Goal: Task Accomplishment & Management: Complete application form

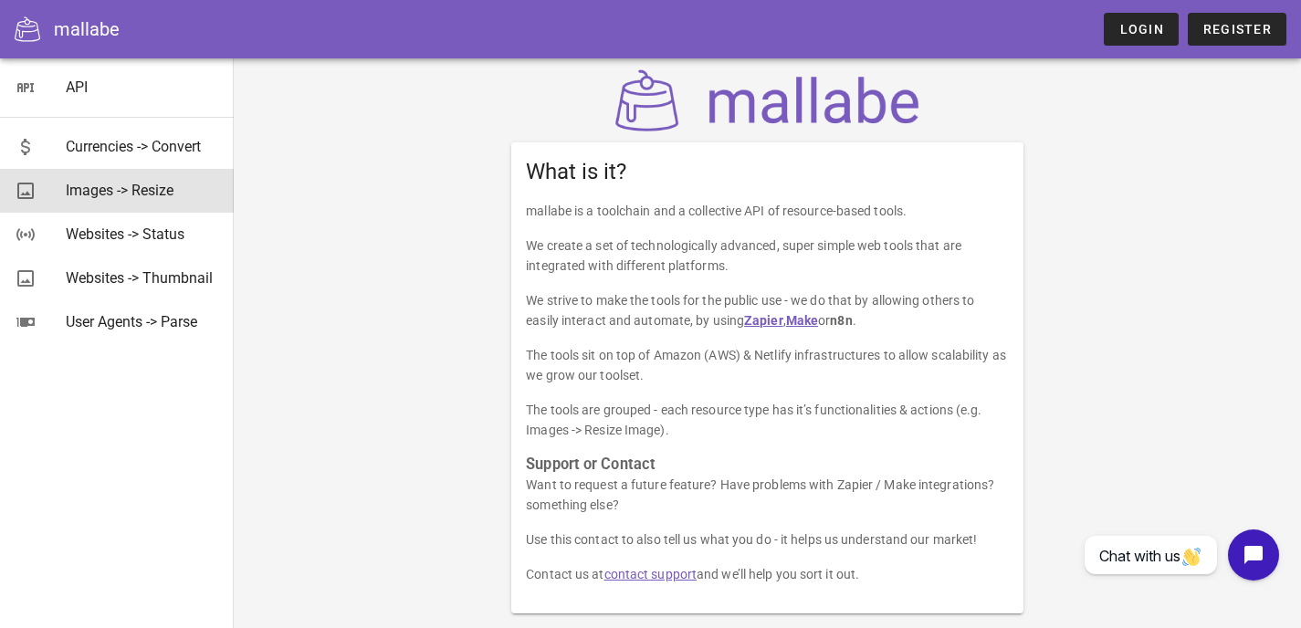
click at [128, 199] on div "Images -> Resize" at bounding box center [142, 190] width 153 height 17
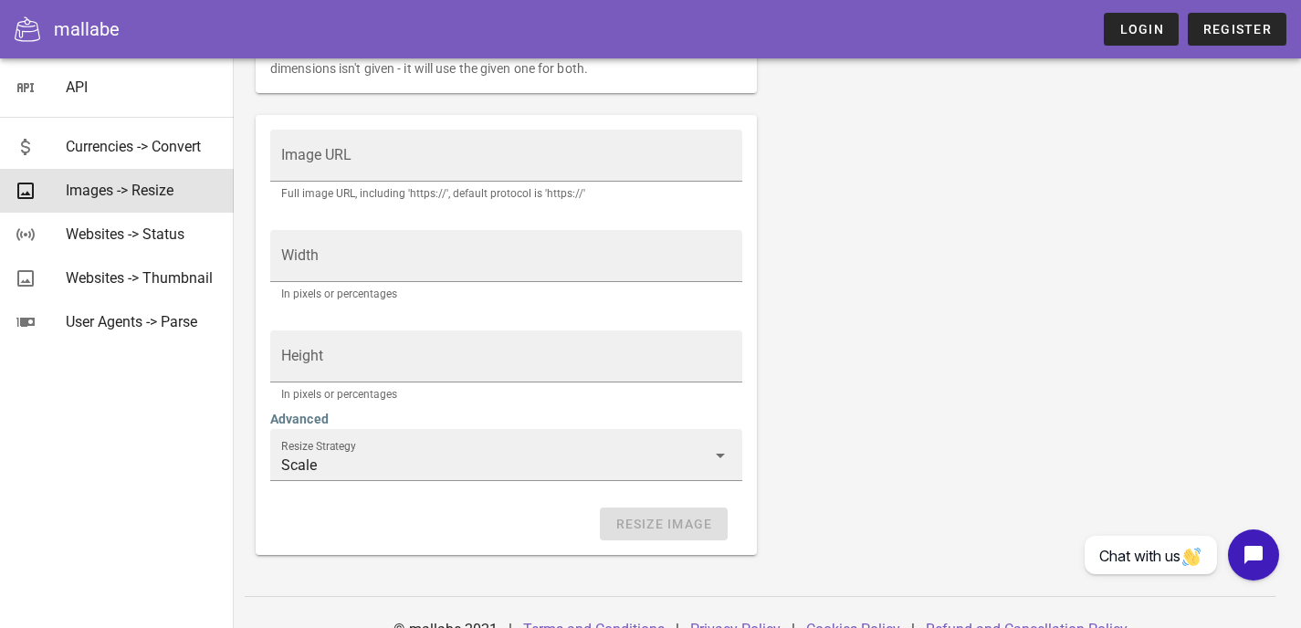
scroll to position [411, 0]
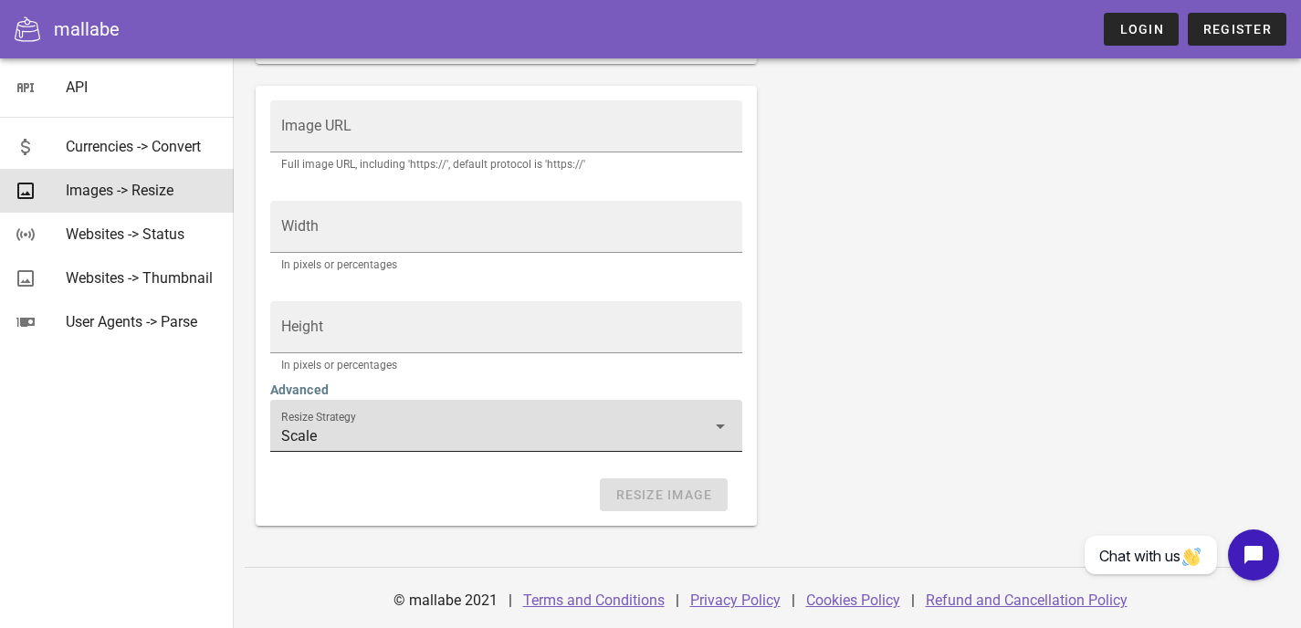
click at [367, 424] on input "Scale" at bounding box center [493, 436] width 425 height 29
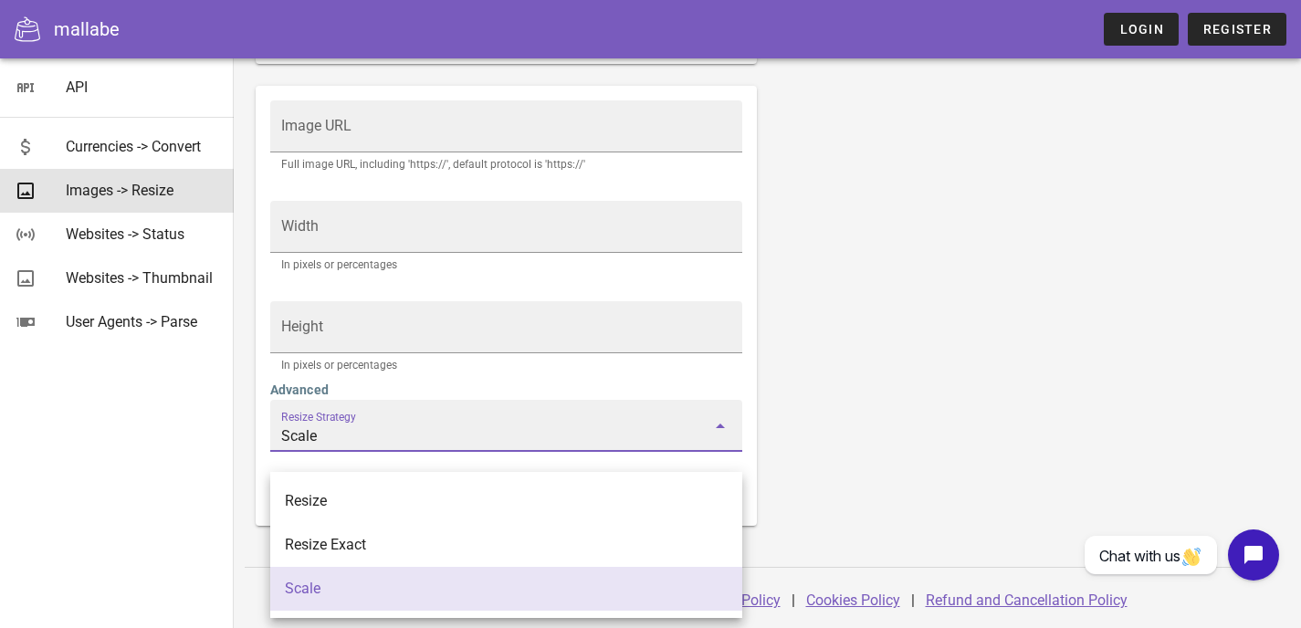
click at [368, 422] on input "Scale" at bounding box center [493, 436] width 425 height 29
click at [802, 384] on div "Resize an image. Note: The image needs to be publicly accessible and not under …" at bounding box center [768, 129] width 1046 height 815
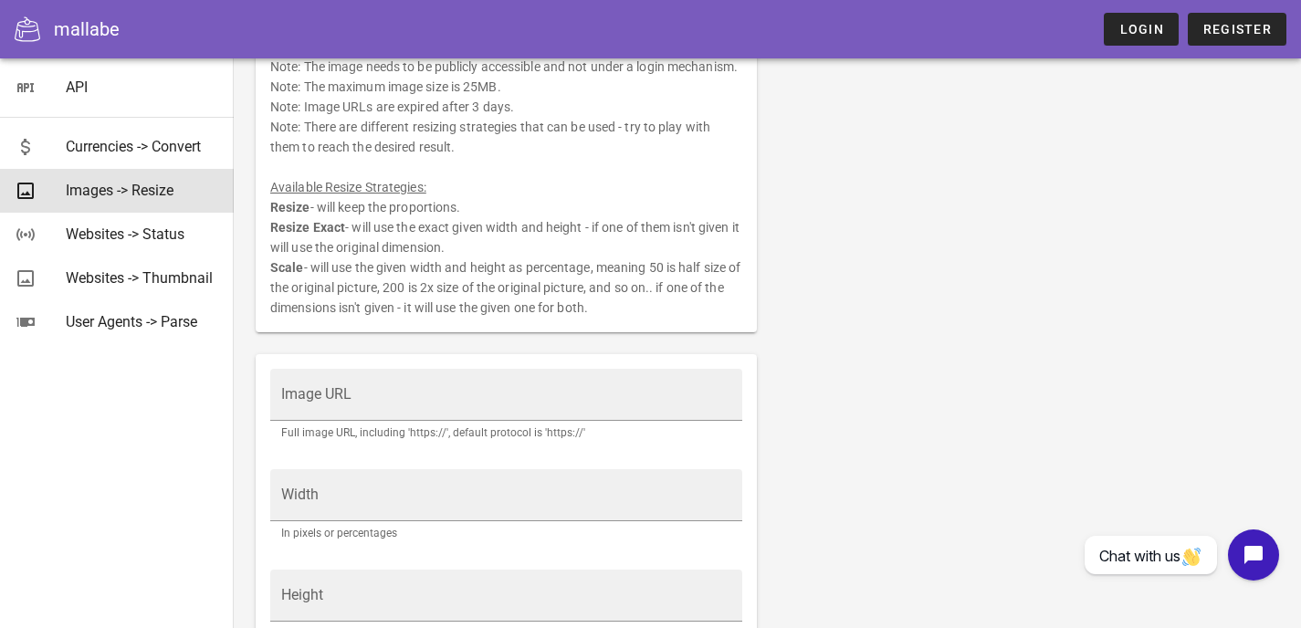
scroll to position [119, 0]
click at [611, 313] on div "Resize an image. Note: The image needs to be publicly accessible and not under …" at bounding box center [506, 170] width 501 height 331
click at [625, 336] on div "Resize an image. Note: The image needs to be publicly accessible and not under …" at bounding box center [506, 170] width 501 height 331
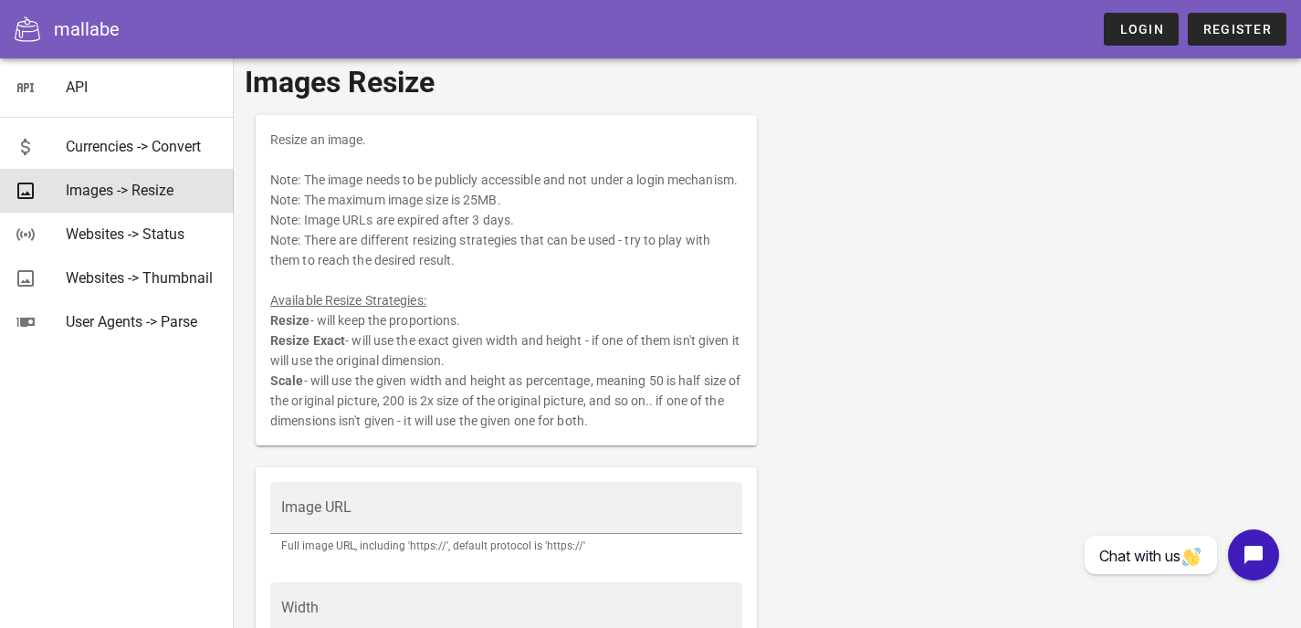
scroll to position [0, 0]
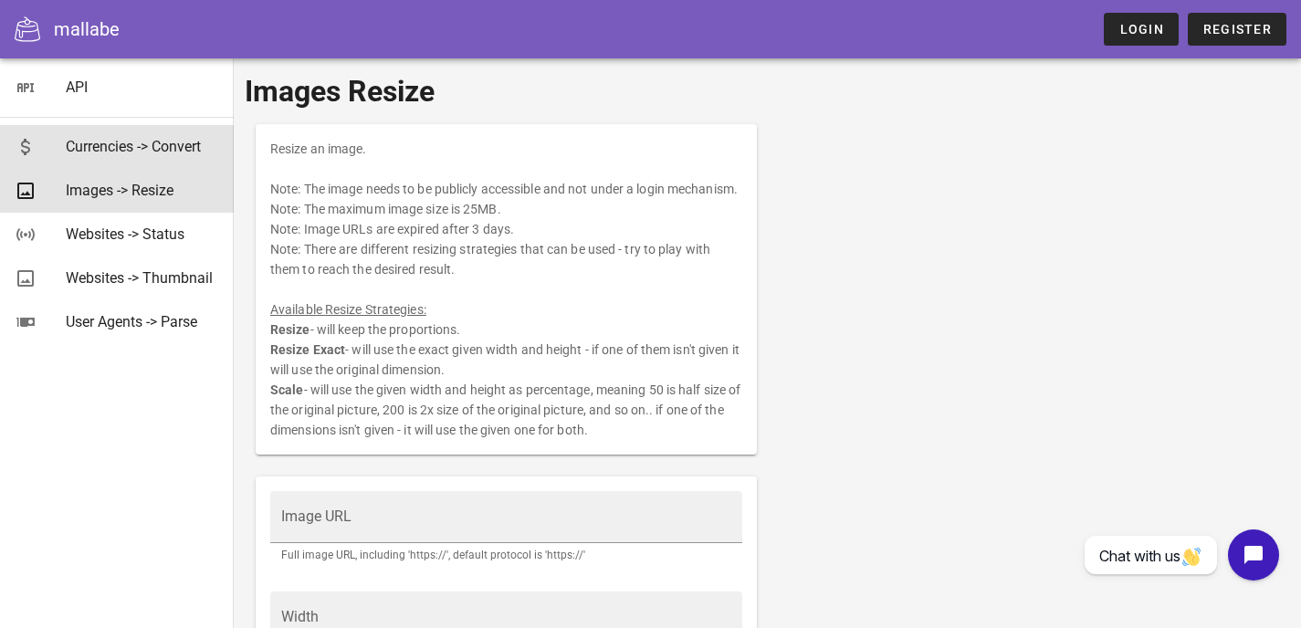
click at [113, 135] on div "Currencies -> Convert" at bounding box center [142, 146] width 153 height 39
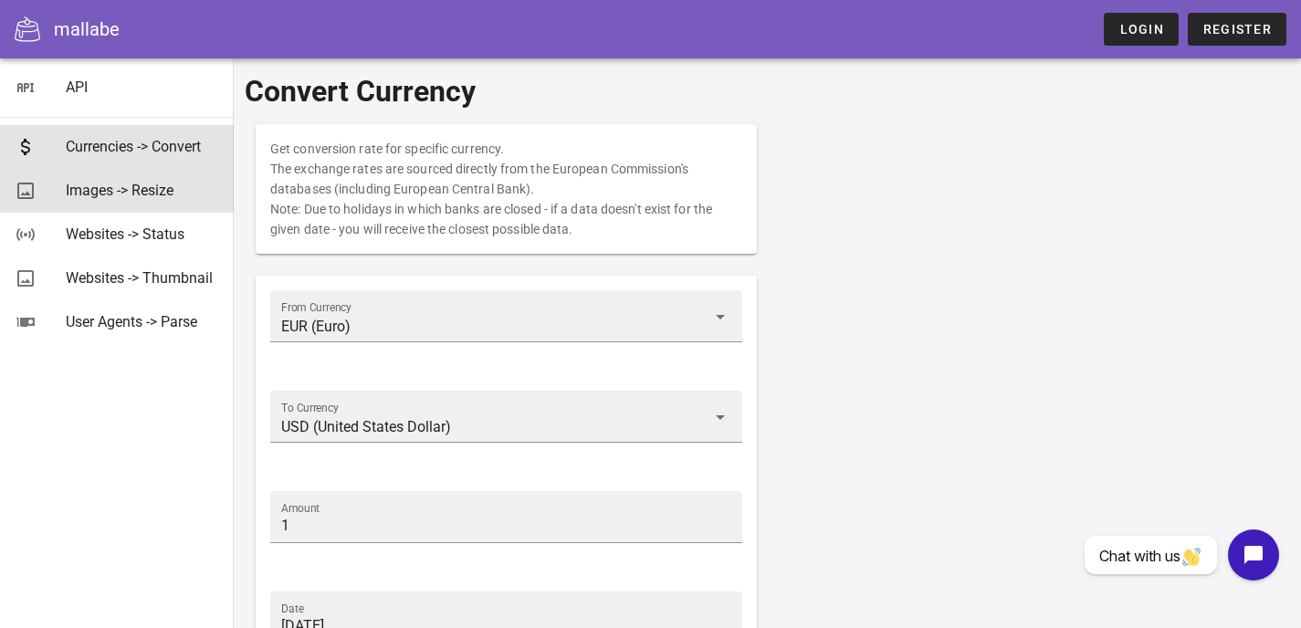
click at [174, 189] on div "Images -> Resize" at bounding box center [142, 190] width 153 height 17
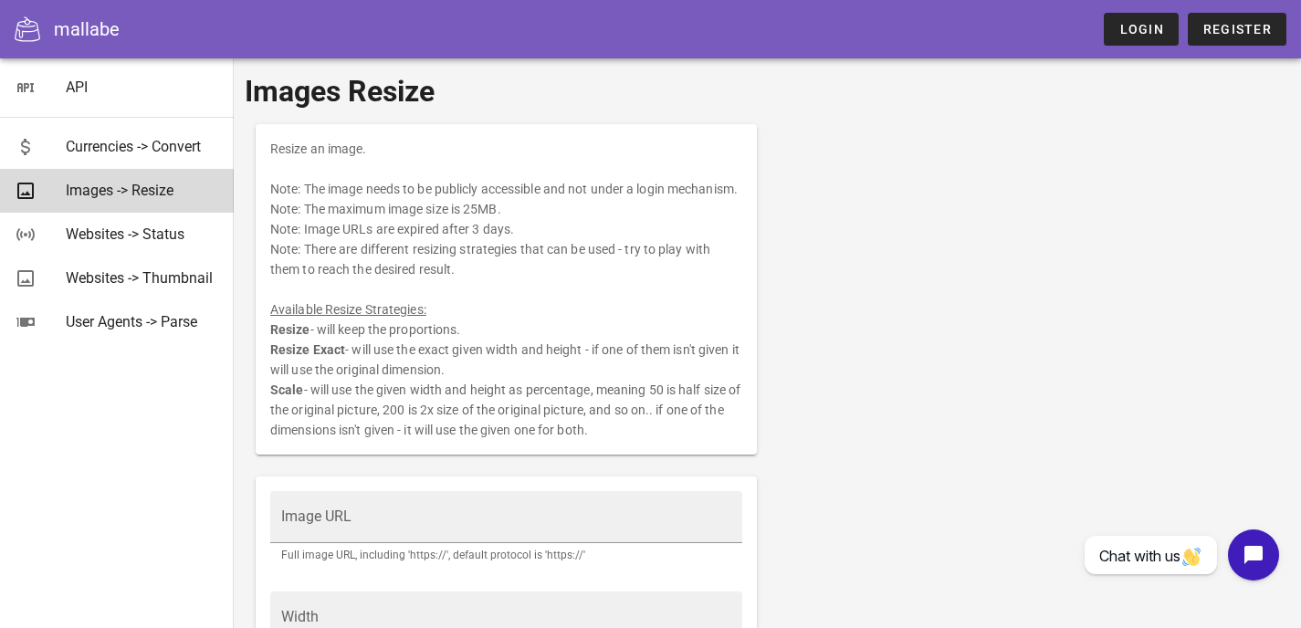
click at [174, 190] on div "Images -> Resize" at bounding box center [142, 190] width 153 height 17
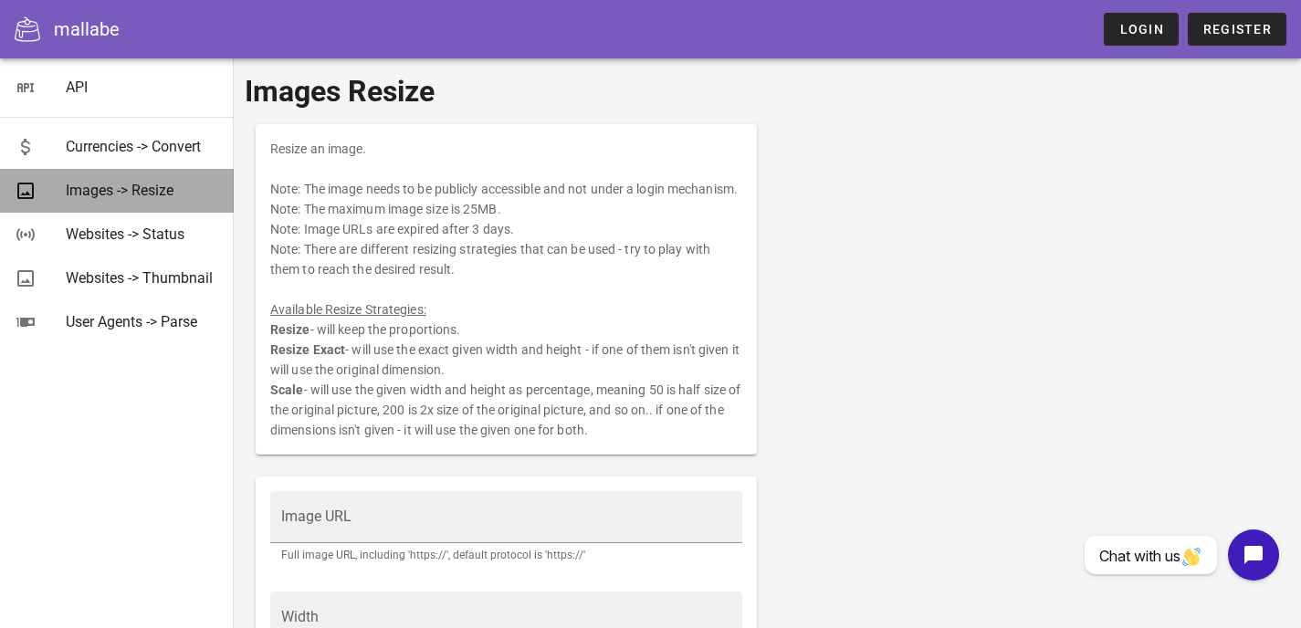
click at [174, 190] on div "Images -> Resize" at bounding box center [142, 190] width 153 height 17
click at [174, 191] on div "Images -> Resize" at bounding box center [142, 190] width 153 height 17
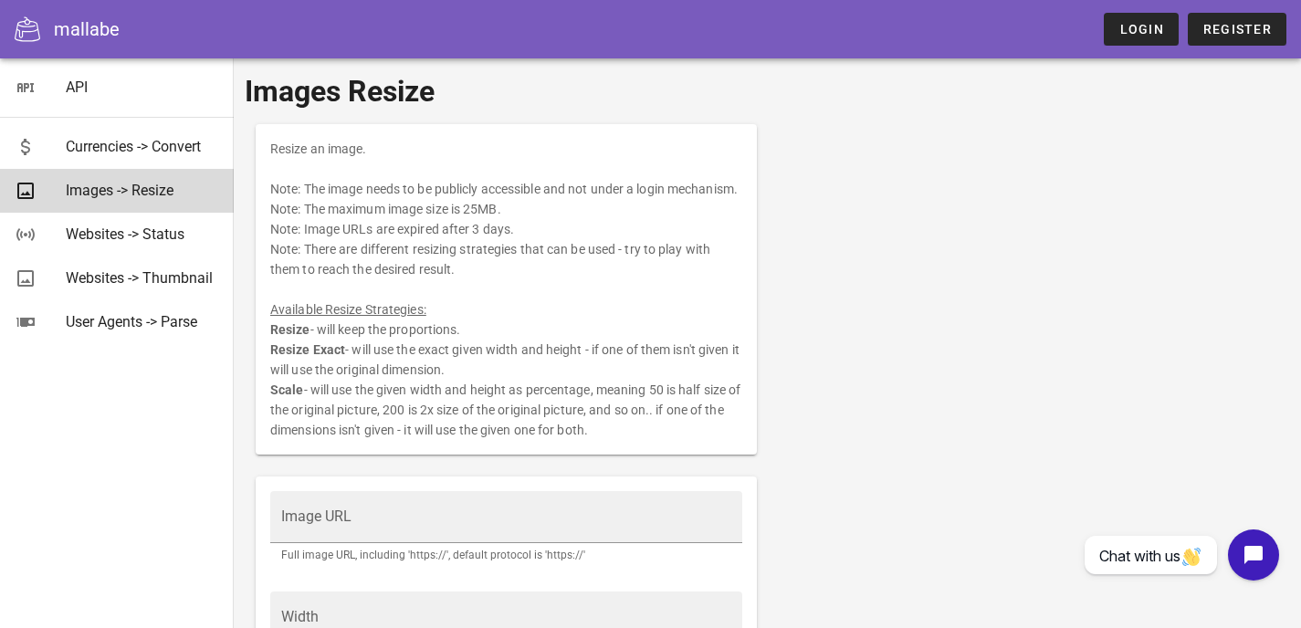
click at [174, 190] on div "Images -> Resize" at bounding box center [142, 190] width 153 height 17
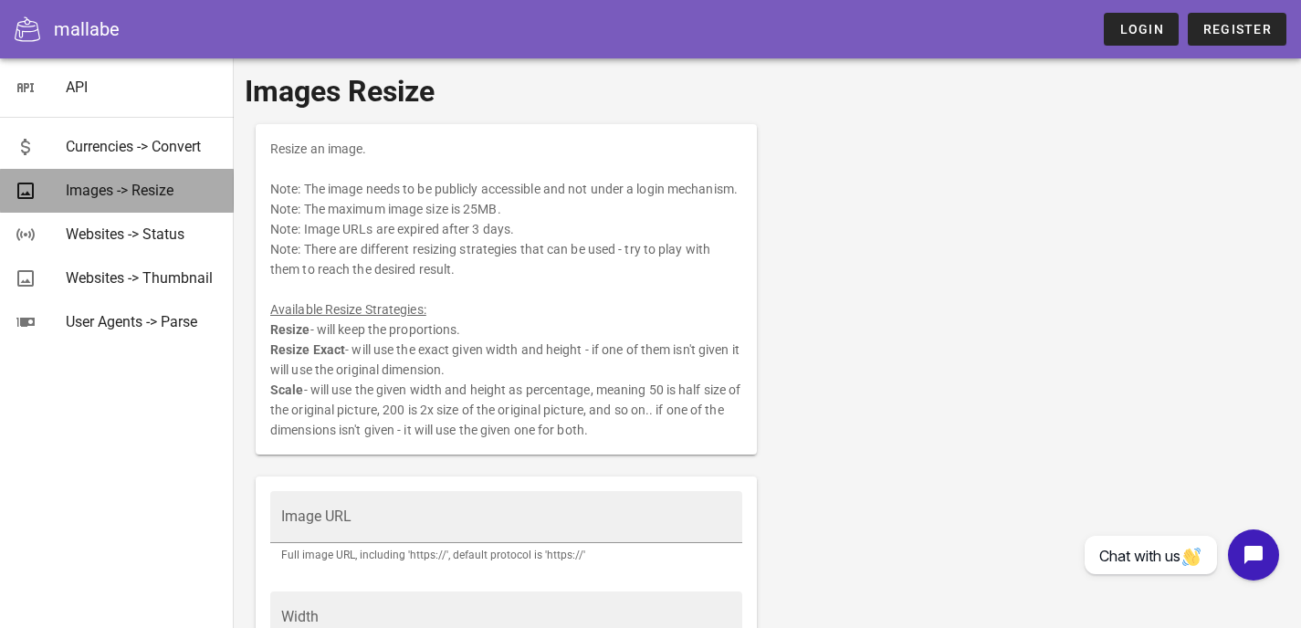
click at [174, 189] on div "Images -> Resize" at bounding box center [142, 190] width 153 height 17
click at [173, 188] on div "Images -> Resize" at bounding box center [142, 190] width 153 height 17
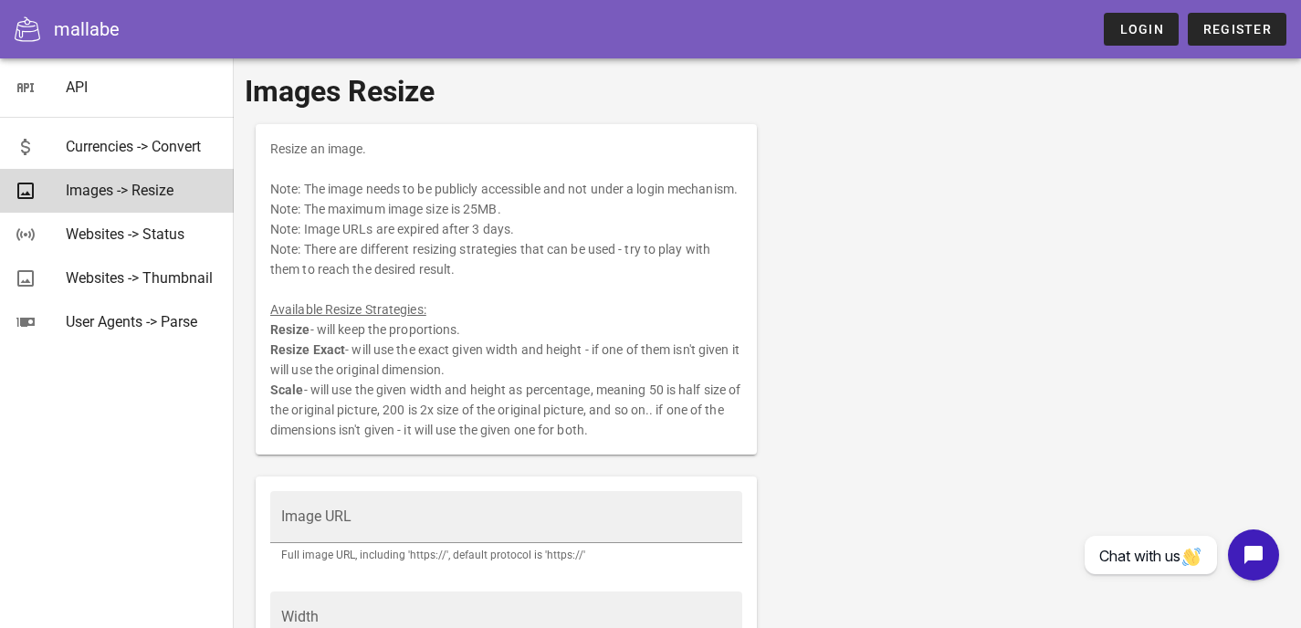
click at [173, 188] on div "Images -> Resize" at bounding box center [142, 190] width 153 height 17
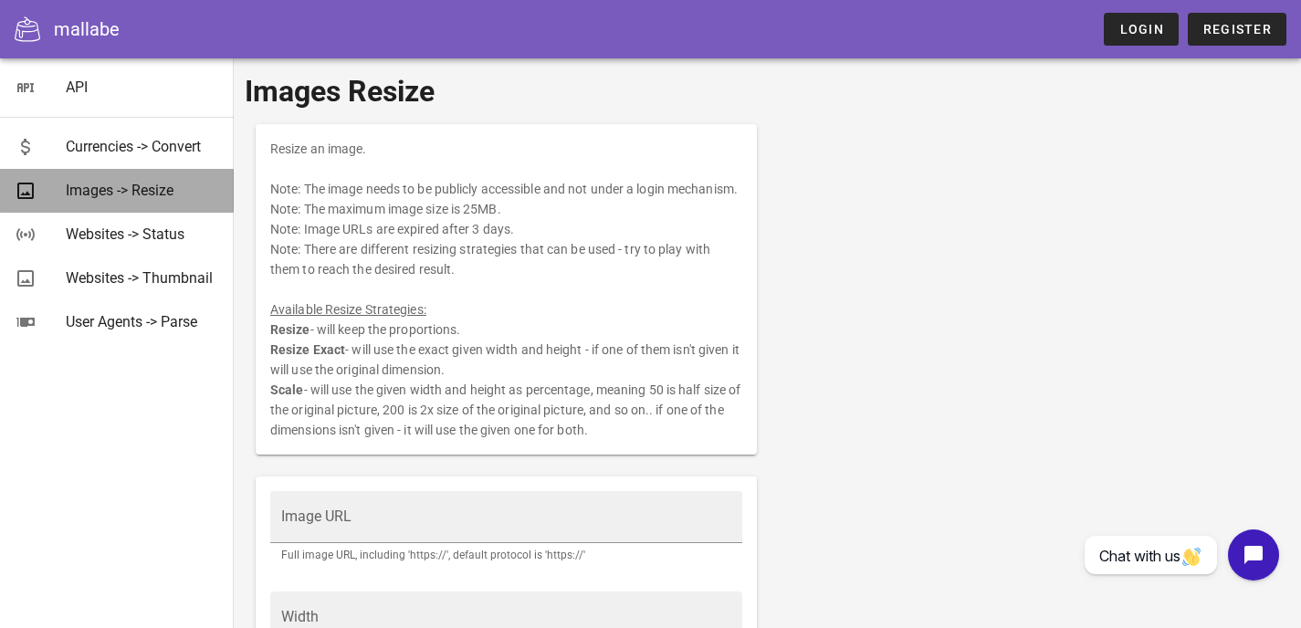
click at [173, 188] on div "Images -> Resize" at bounding box center [142, 190] width 153 height 17
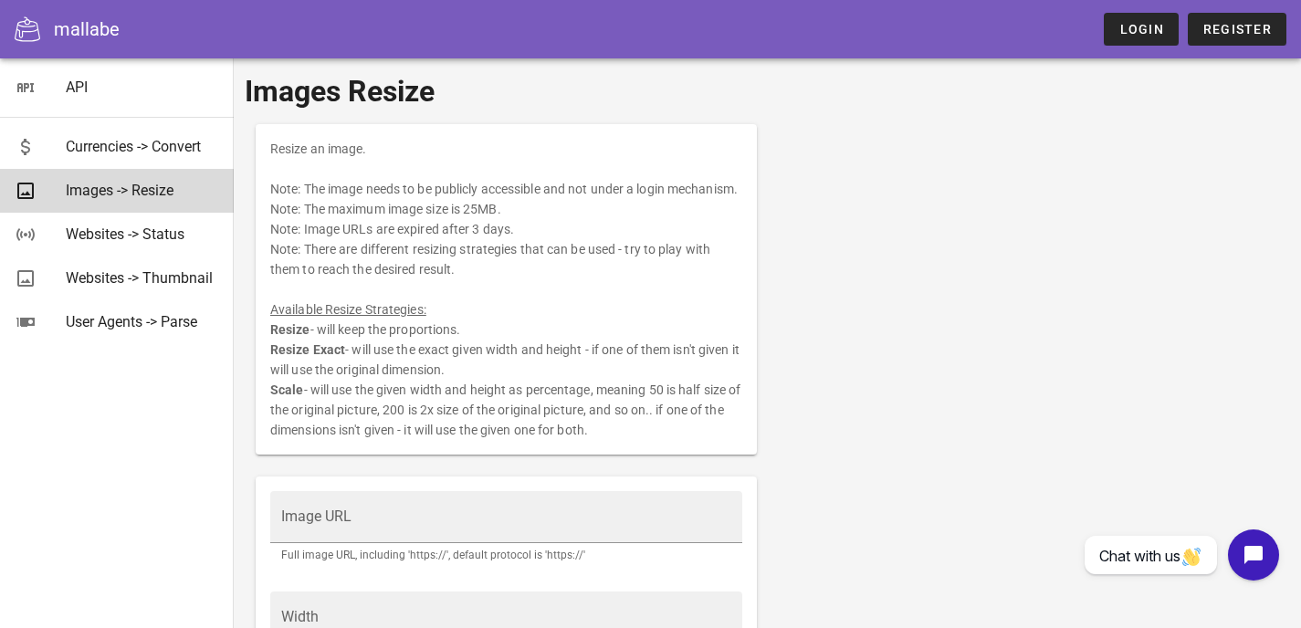
click at [173, 188] on div "Images -> Resize" at bounding box center [142, 190] width 153 height 17
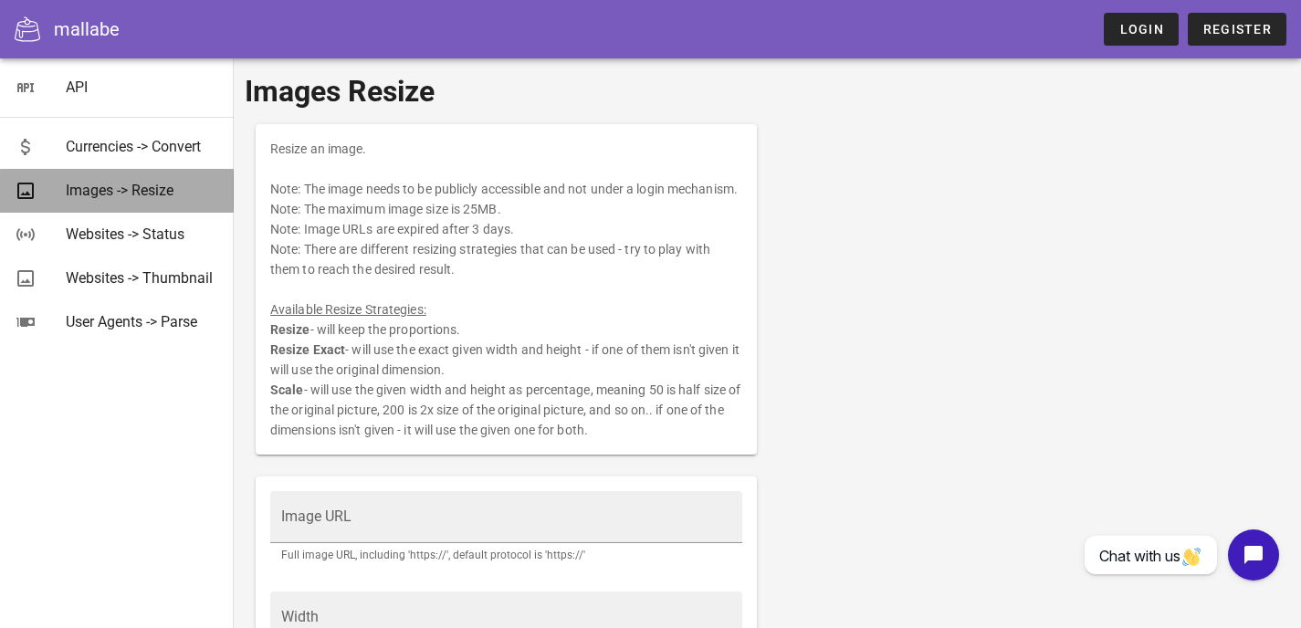
click at [173, 188] on div "Images -> Resize" at bounding box center [142, 190] width 153 height 17
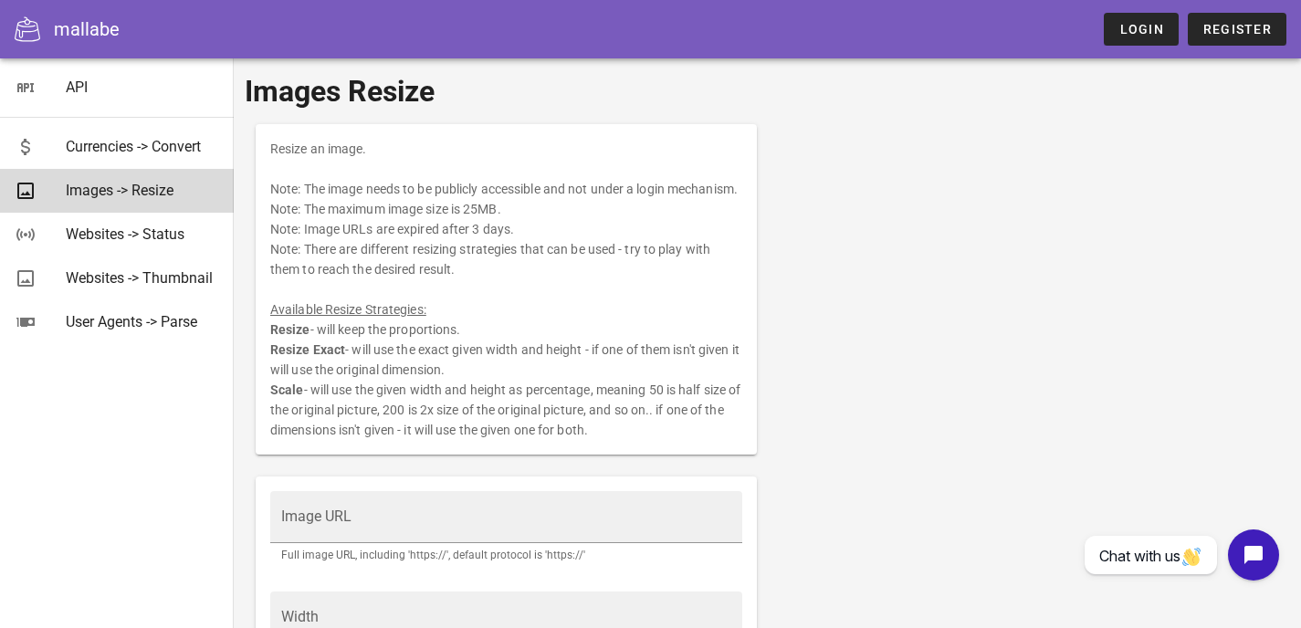
click at [173, 188] on div "Images -> Resize" at bounding box center [142, 190] width 153 height 17
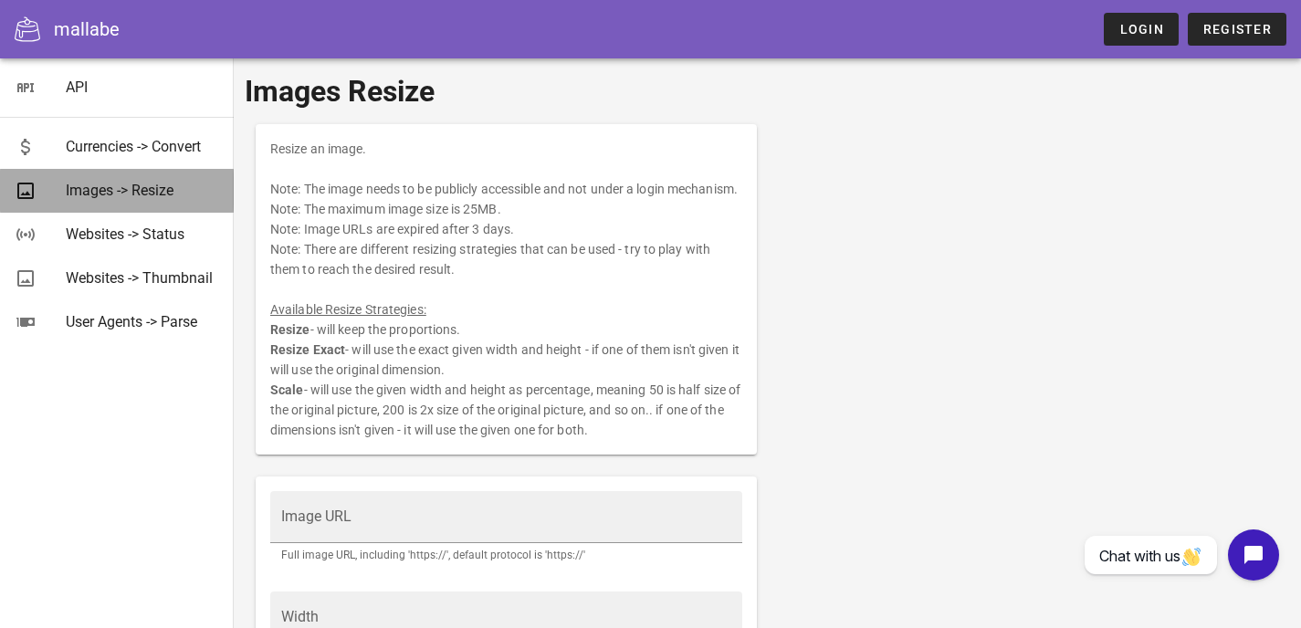
click at [173, 189] on div "Images -> Resize" at bounding box center [142, 190] width 153 height 17
click at [174, 189] on div "Images -> Resize" at bounding box center [142, 190] width 153 height 17
click at [173, 189] on div "Images -> Resize" at bounding box center [142, 190] width 153 height 17
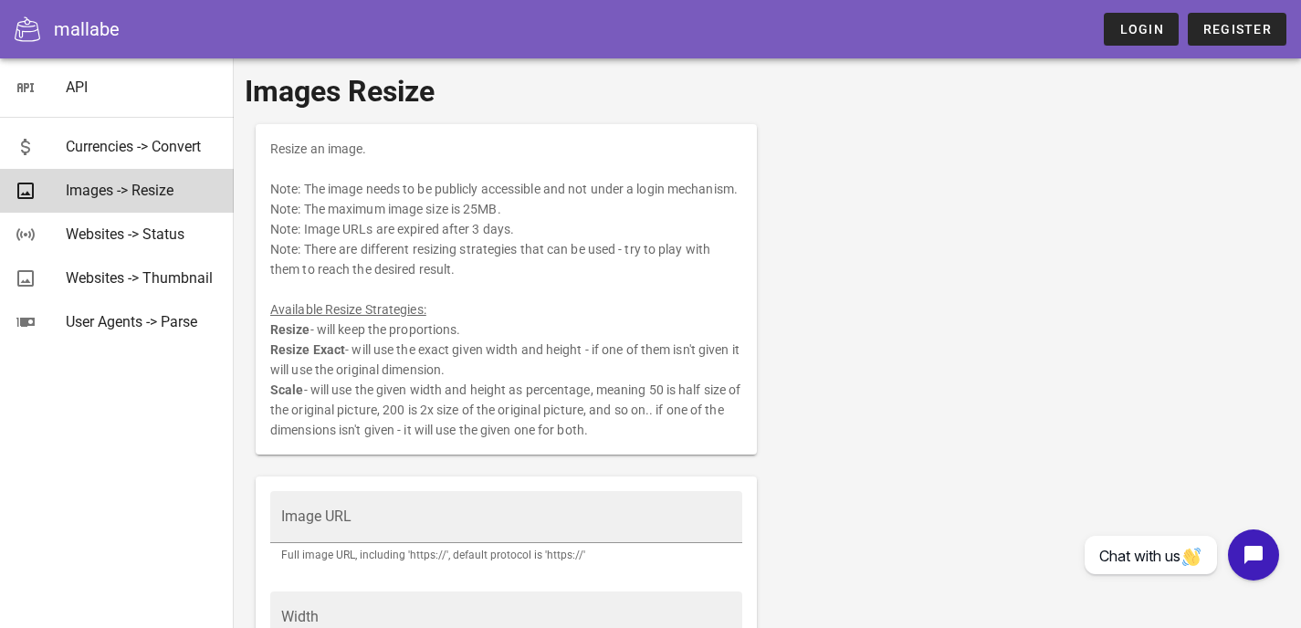
click at [174, 189] on div "Images -> Resize" at bounding box center [142, 190] width 153 height 17
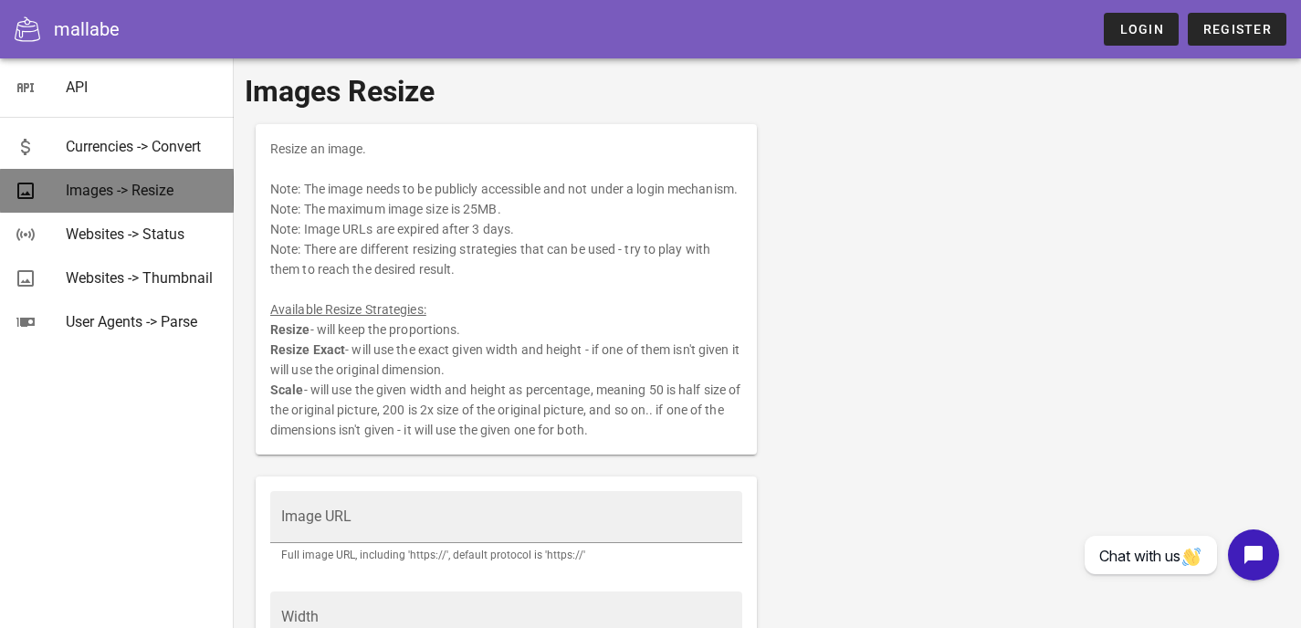
click at [174, 190] on div "Images -> Resize" at bounding box center [142, 190] width 153 height 17
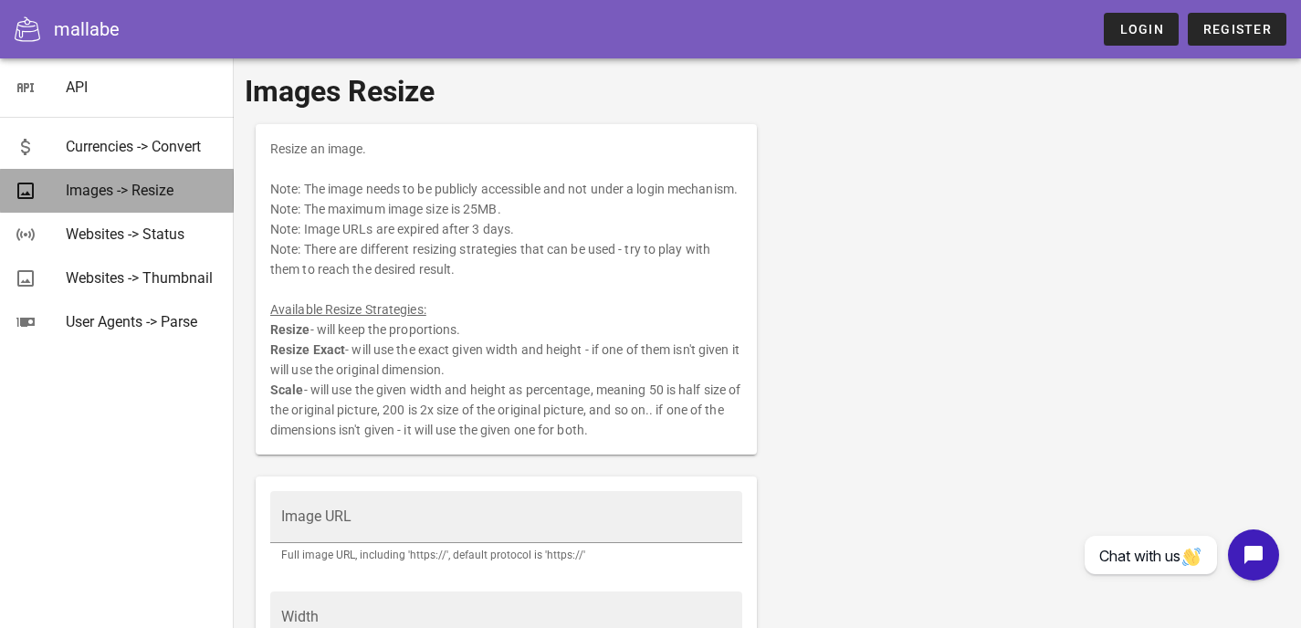
click at [174, 189] on div "Images -> Resize" at bounding box center [142, 190] width 153 height 17
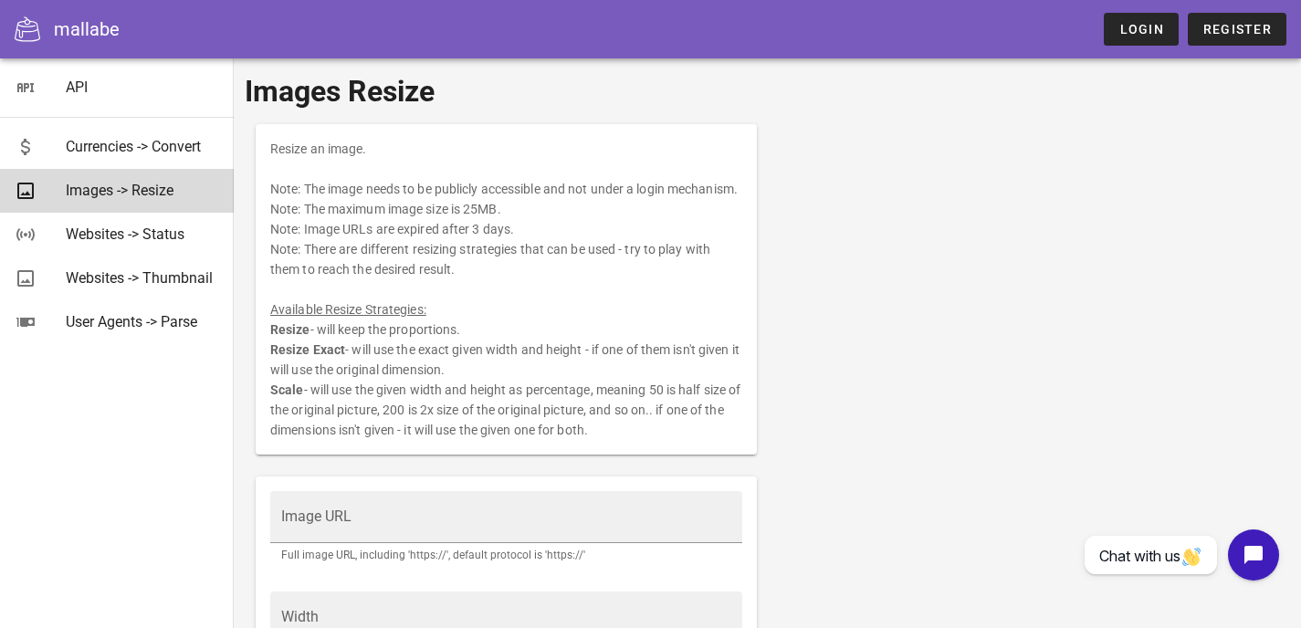
click at [174, 189] on div "Images -> Resize" at bounding box center [142, 190] width 153 height 17
click at [174, 190] on div "Images -> Resize" at bounding box center [142, 190] width 153 height 17
click at [1235, 24] on span "Register" at bounding box center [1237, 29] width 69 height 15
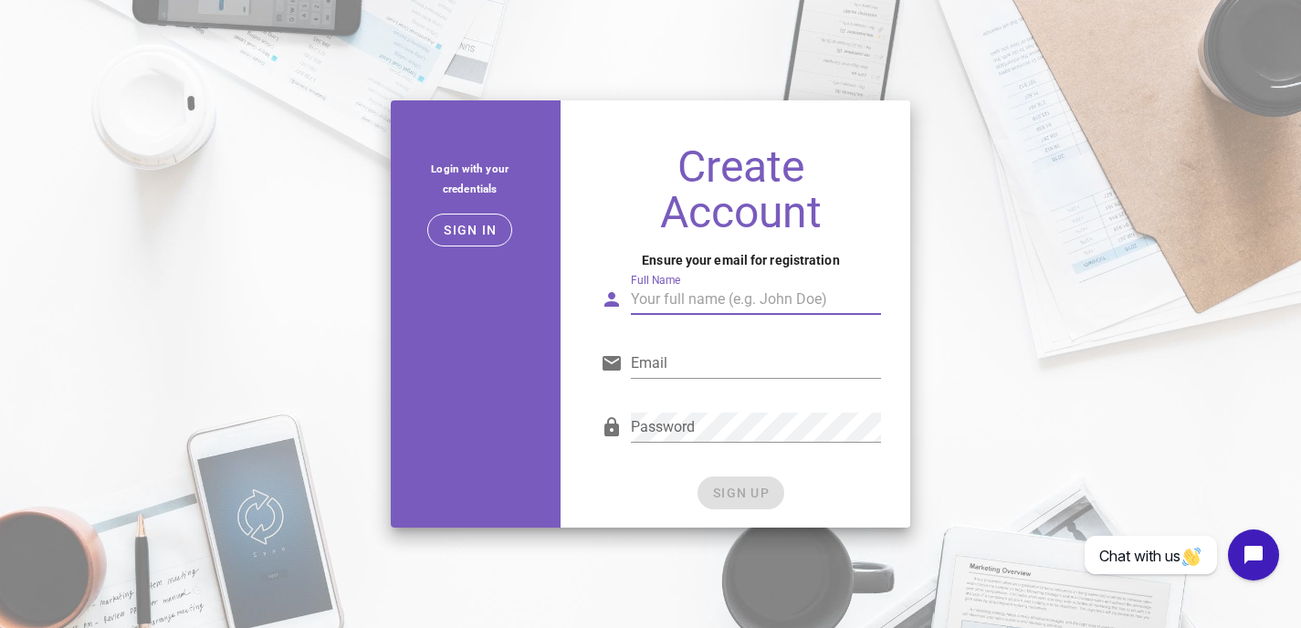
click at [680, 306] on input "Full Name" at bounding box center [756, 299] width 251 height 29
type input "[PERSON_NAME]"
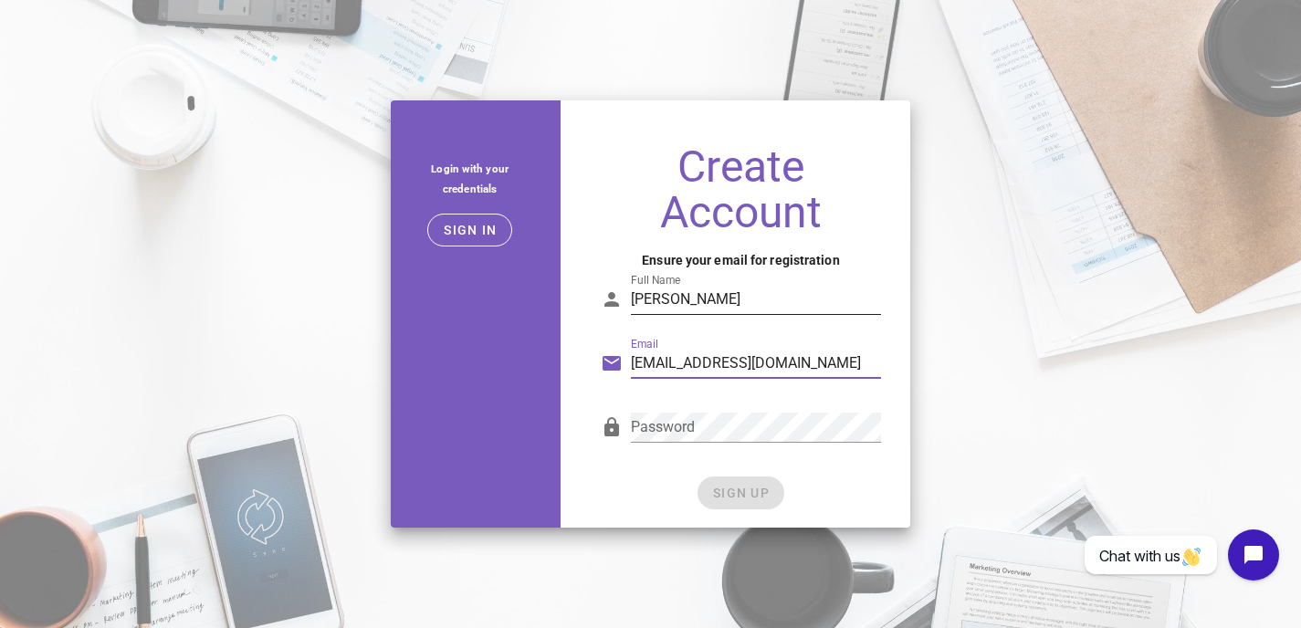
type input "[EMAIL_ADDRESS][DOMAIN_NAME]"
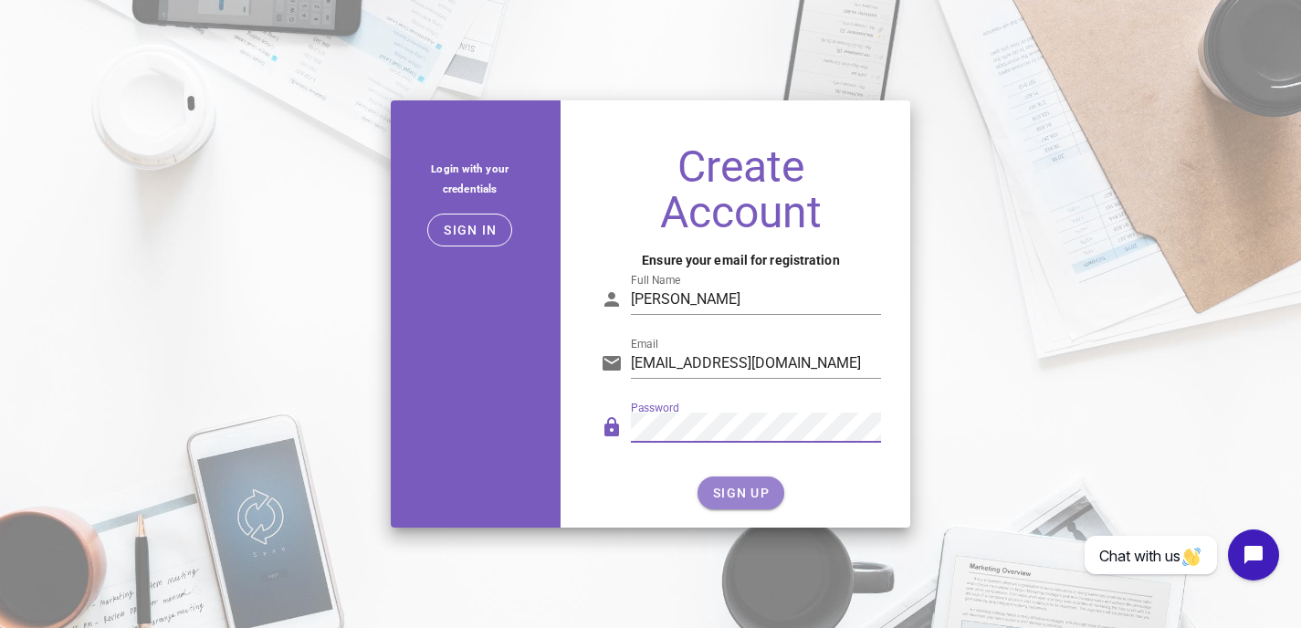
click at [745, 500] on span "SIGN UP" at bounding box center [741, 493] width 58 height 15
